Goal: Task Accomplishment & Management: Manage account settings

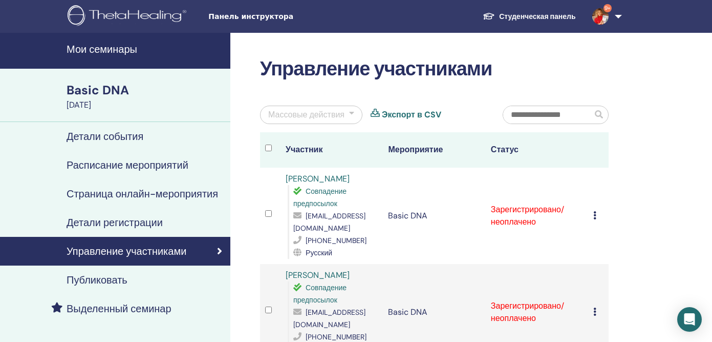
scroll to position [110, 0]
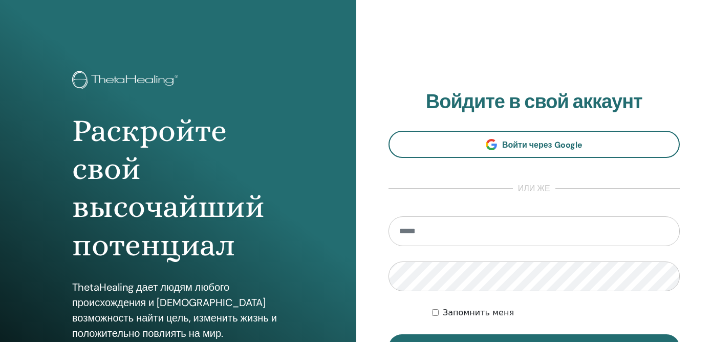
type input "*"
type input "**********"
click at [389, 334] on button "Вход" at bounding box center [535, 347] width 292 height 27
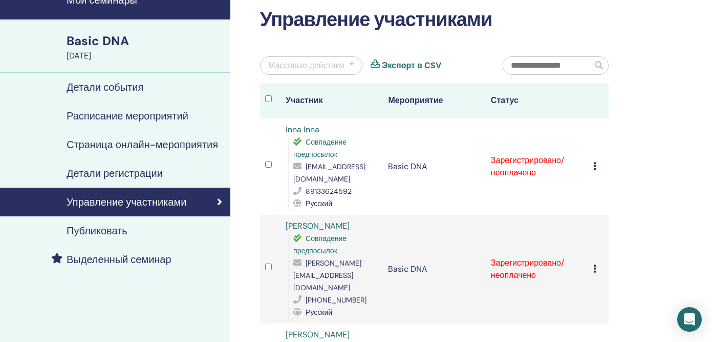
scroll to position [33, 0]
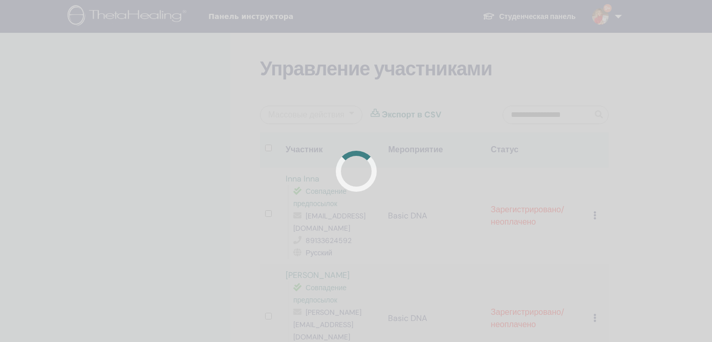
scroll to position [33, 0]
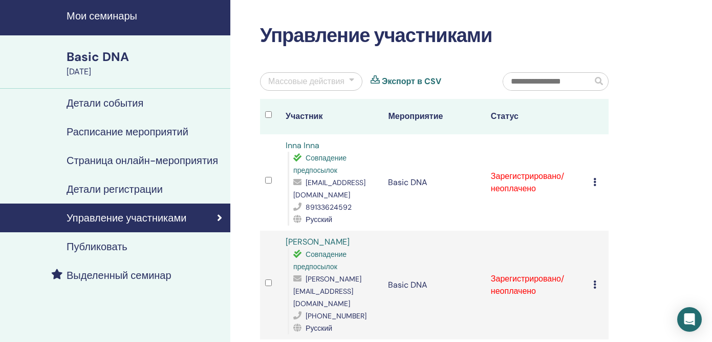
click at [593, 181] on icon at bounding box center [594, 182] width 3 height 8
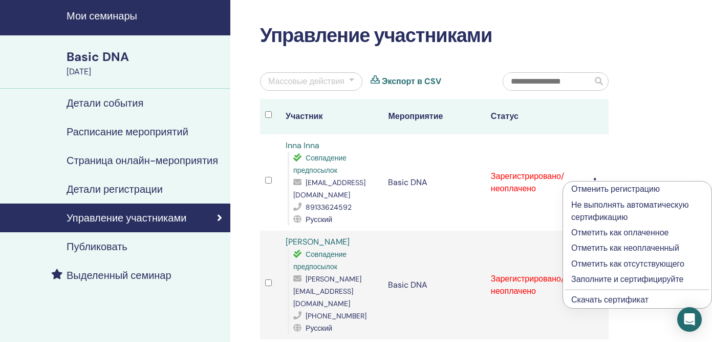
click at [606, 232] on p "Отметить как оплаченное" at bounding box center [637, 232] width 132 height 12
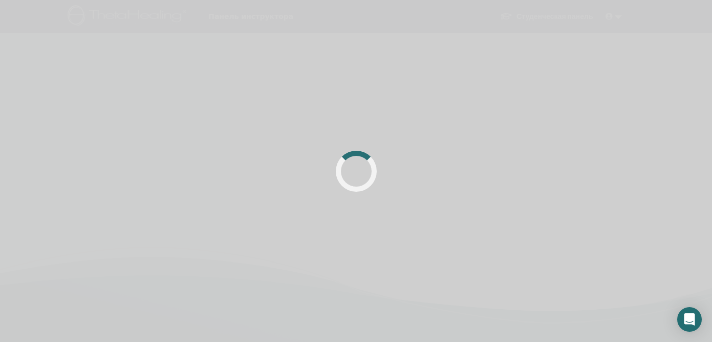
scroll to position [33, 0]
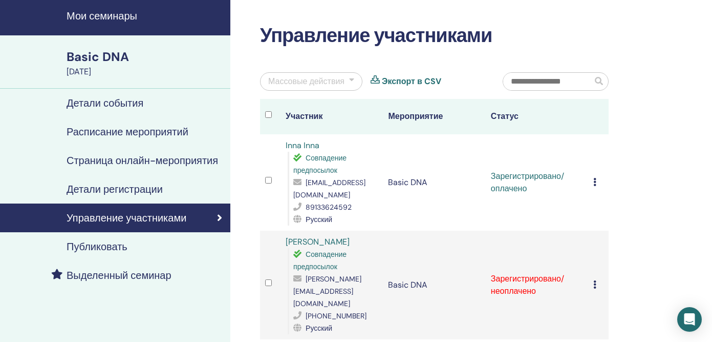
click at [597, 183] on div "Отменить регистрацию Не выполнять автоматическую сертификацию Отметить как опла…" at bounding box center [598, 182] width 10 height 12
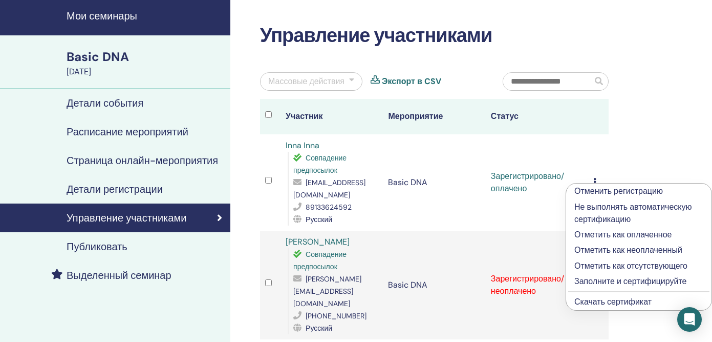
click at [610, 305] on link "Скачать сертификат" at bounding box center [612, 301] width 77 height 11
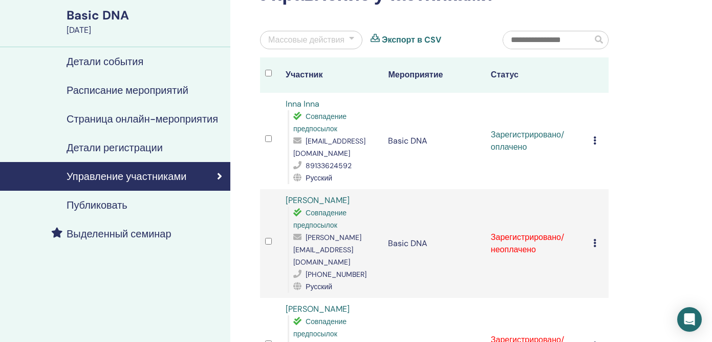
scroll to position [83, 0]
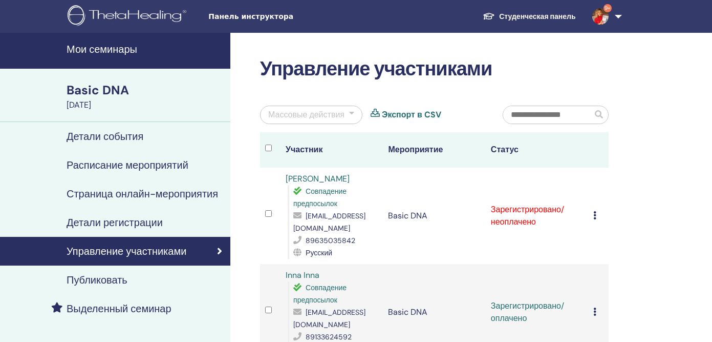
scroll to position [83, 0]
